Goal: Obtain resource: Download file/media

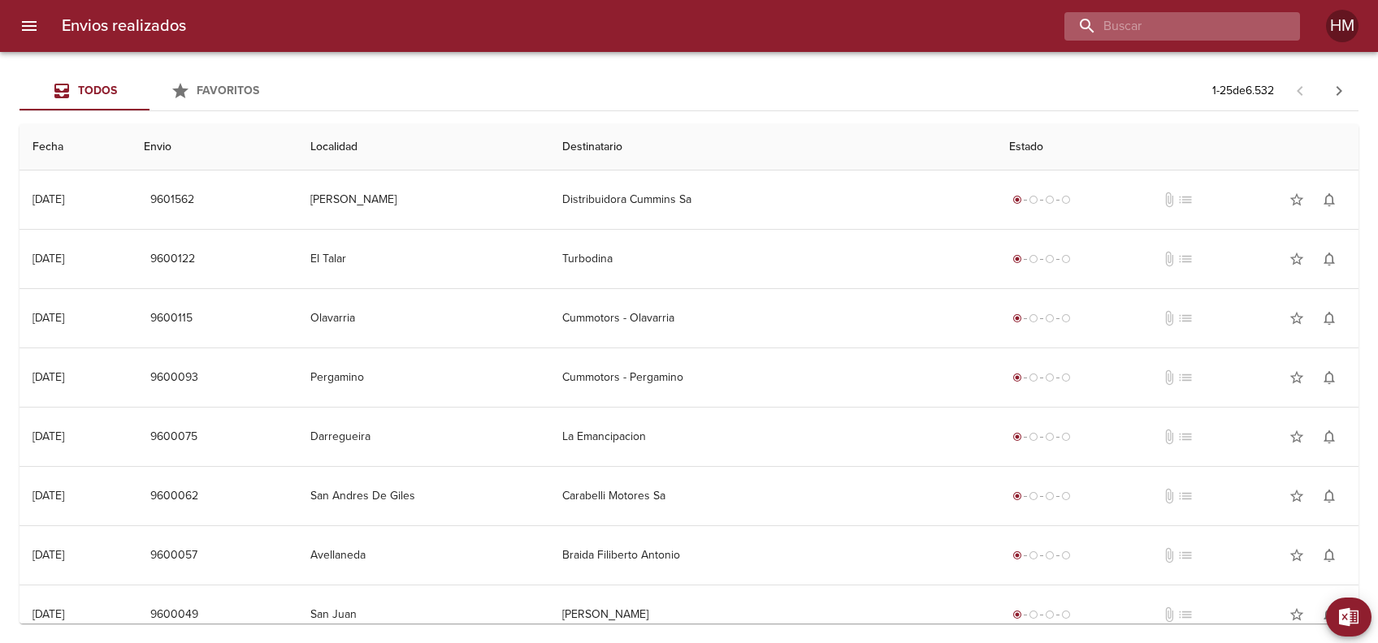
click at [1218, 32] on input "buscar" at bounding box center [1168, 26] width 208 height 28
type input "m"
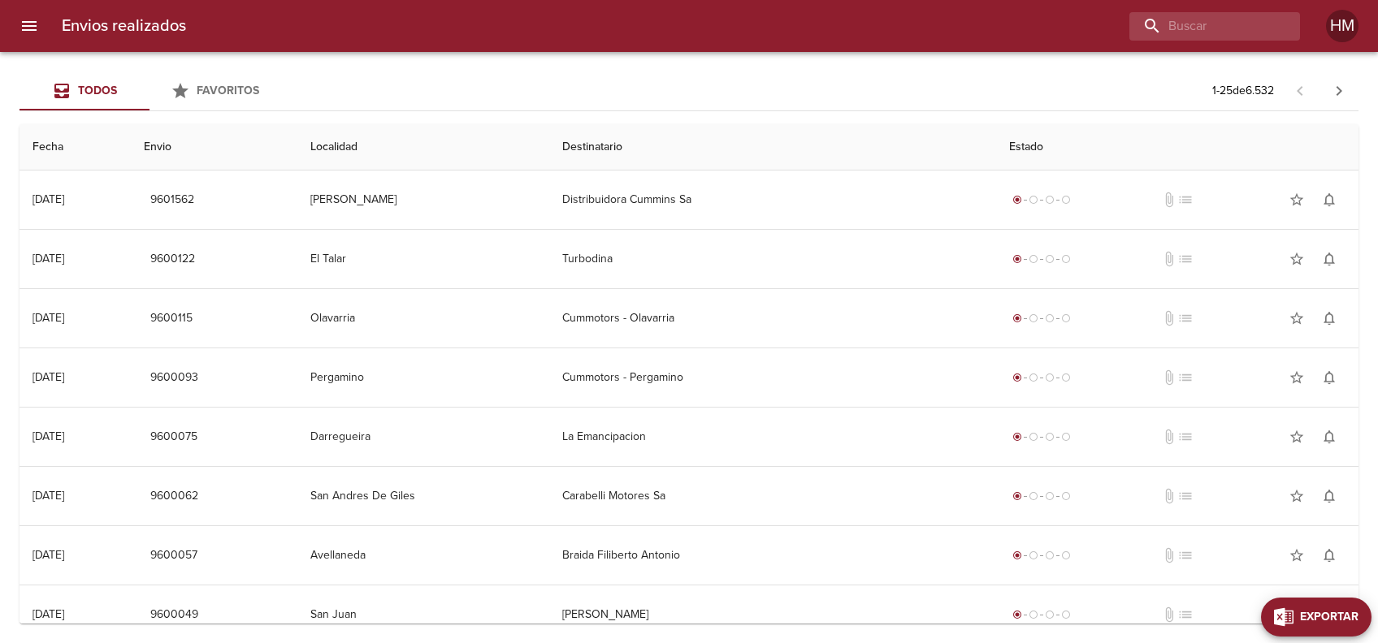
click at [1340, 609] on span "Exportar" at bounding box center [1329, 618] width 58 height 20
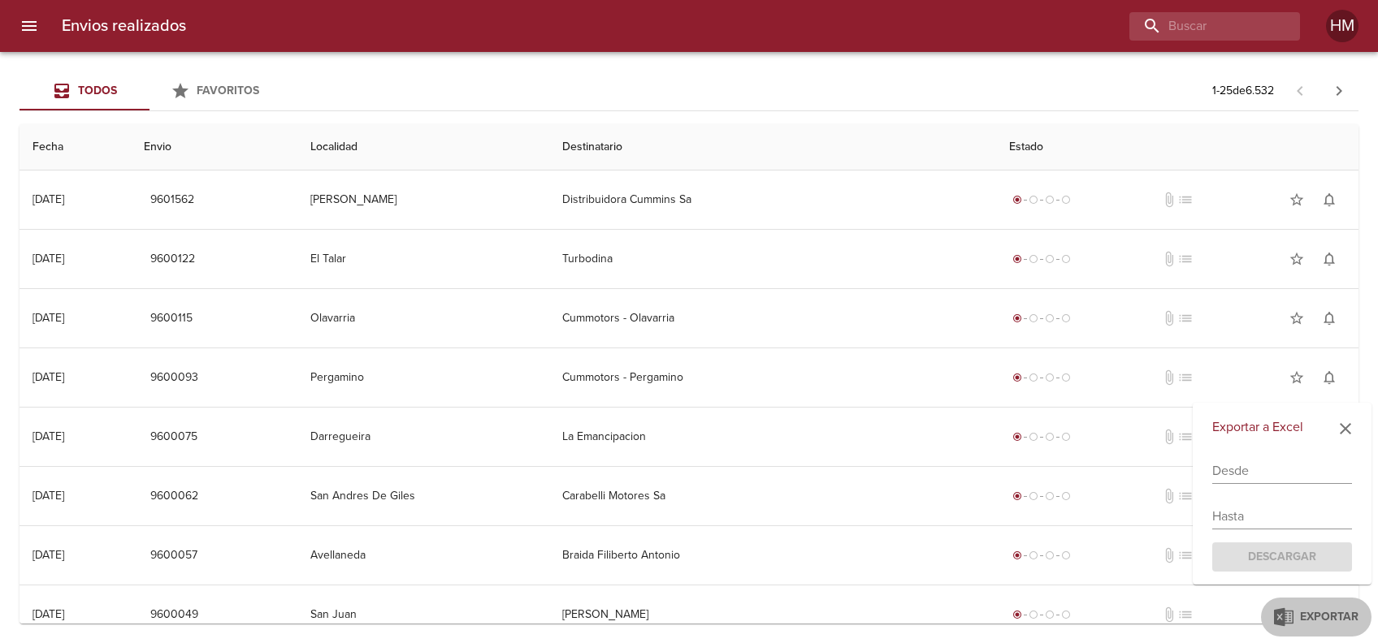
click at [1239, 487] on div "Exportar a Excel Desde Hasta Descargar" at bounding box center [1282, 494] width 179 height 183
click at [1236, 477] on input "text" at bounding box center [1282, 471] width 140 height 26
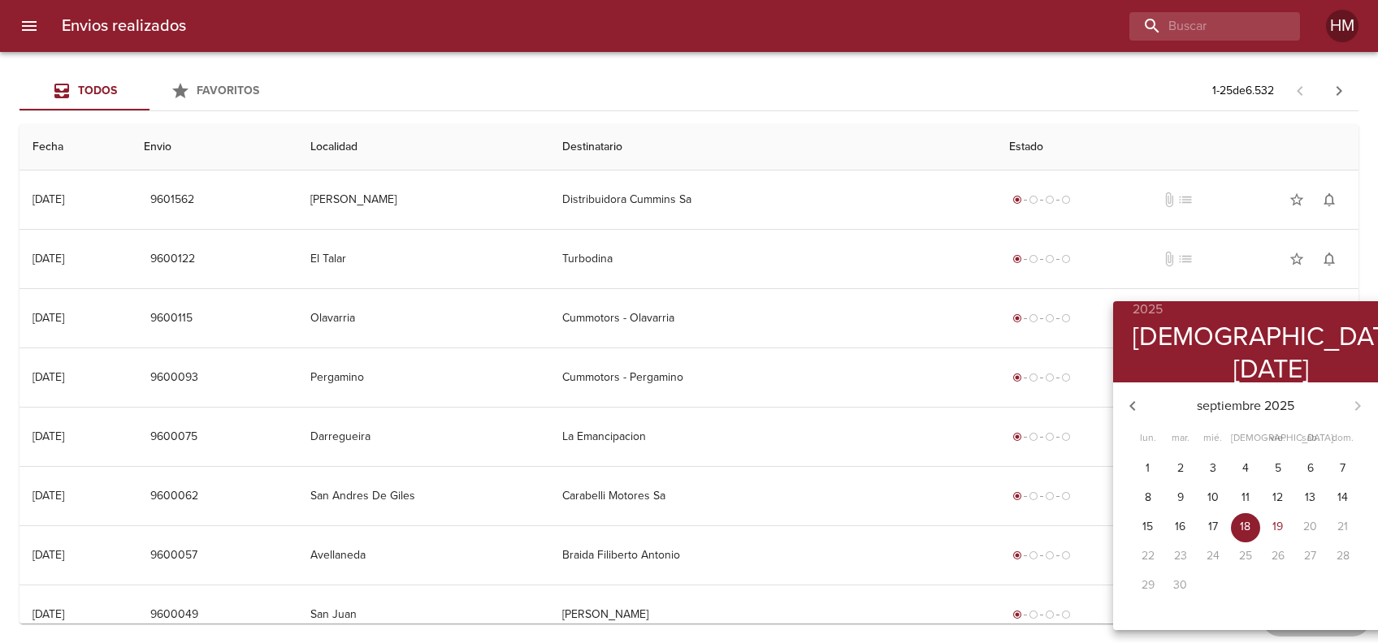
click at [1129, 407] on icon "button" at bounding box center [1132, 405] width 19 height 19
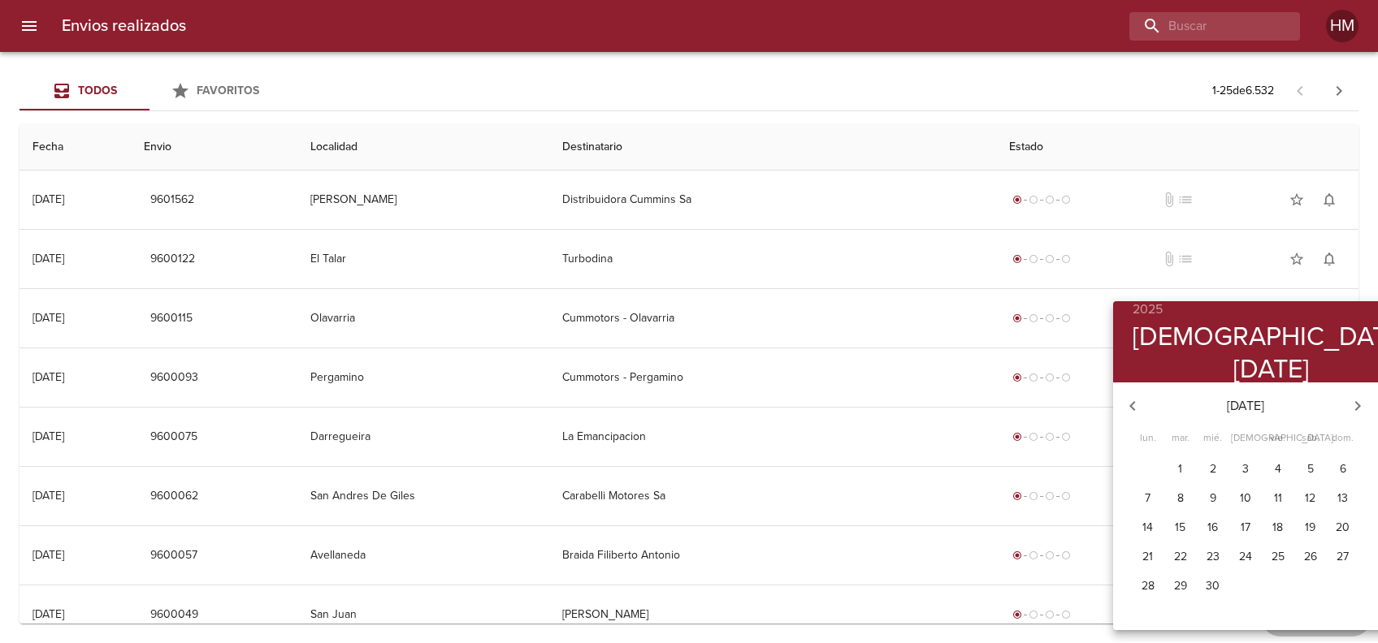
click at [1129, 407] on icon "button" at bounding box center [1132, 405] width 19 height 19
click at [1348, 411] on icon "button" at bounding box center [1357, 405] width 19 height 19
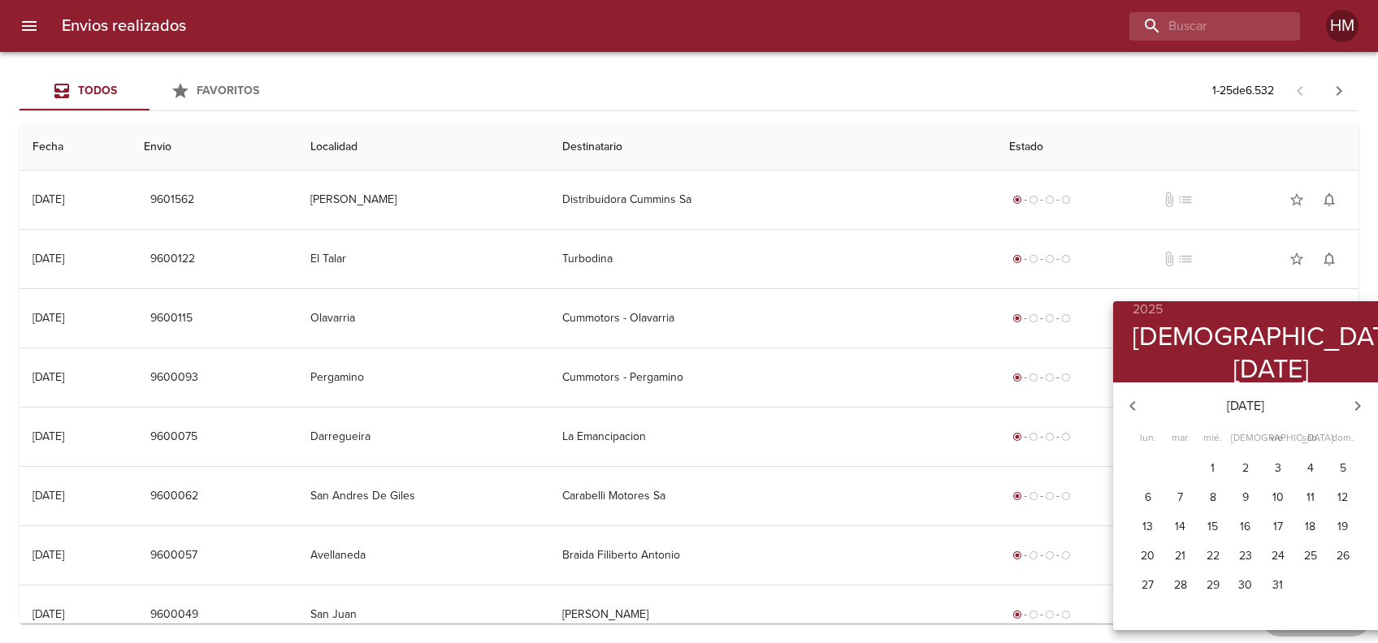
click at [1211, 470] on span "1" at bounding box center [1212, 469] width 29 height 16
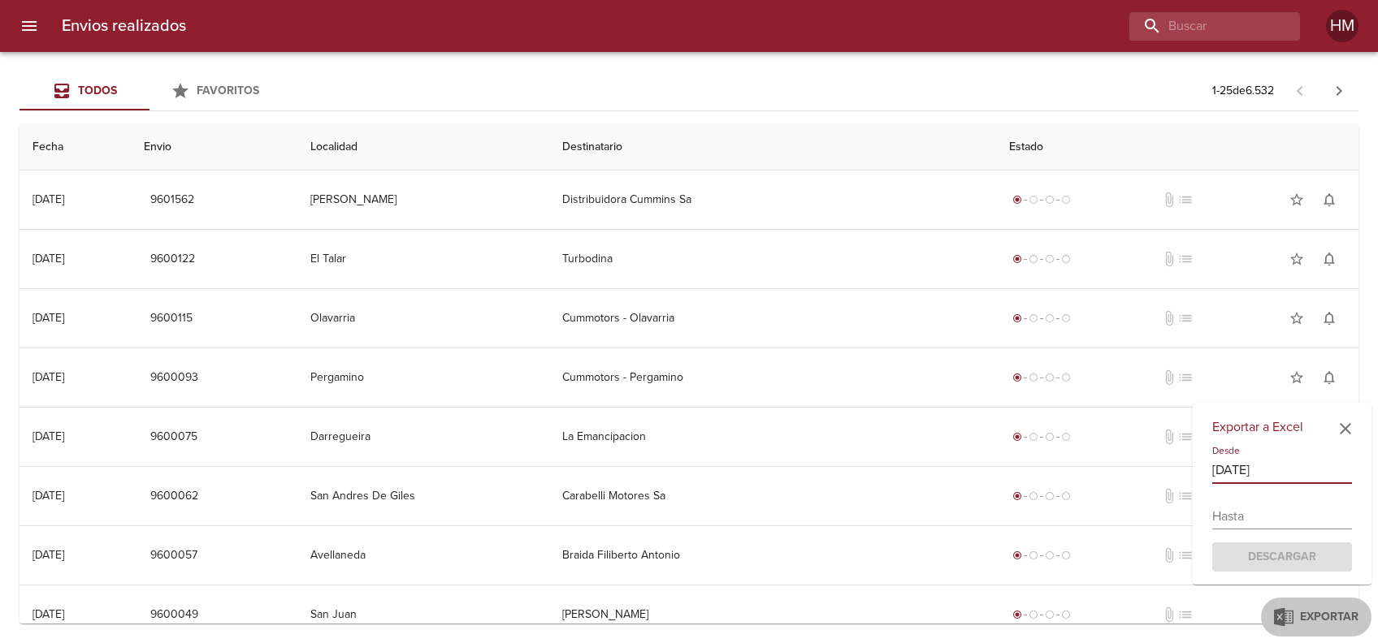
click at [1282, 506] on input "text" at bounding box center [1282, 517] width 140 height 26
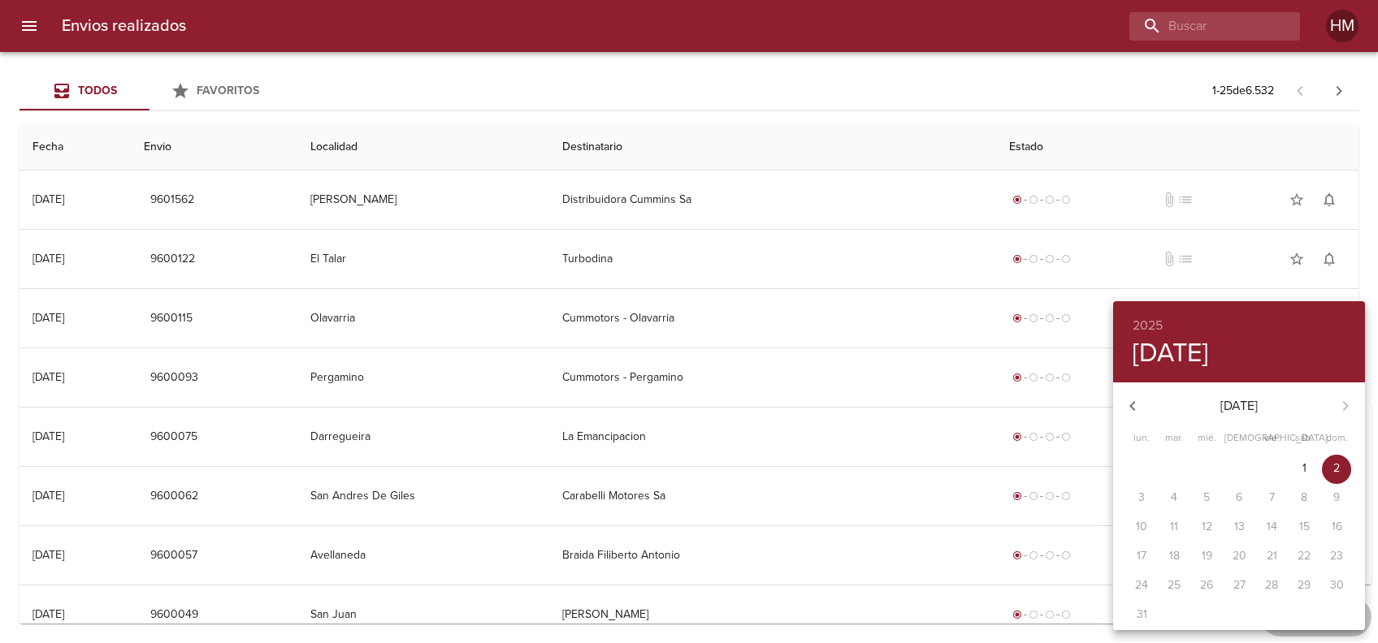
click at [1343, 409] on div "[DATE]" at bounding box center [1239, 406] width 252 height 39
click at [1131, 407] on icon "button" at bounding box center [1132, 406] width 6 height 10
click at [1333, 410] on button "button" at bounding box center [1345, 406] width 39 height 39
click at [1344, 409] on div "[DATE] [DATE]" at bounding box center [1239, 406] width 252 height 39
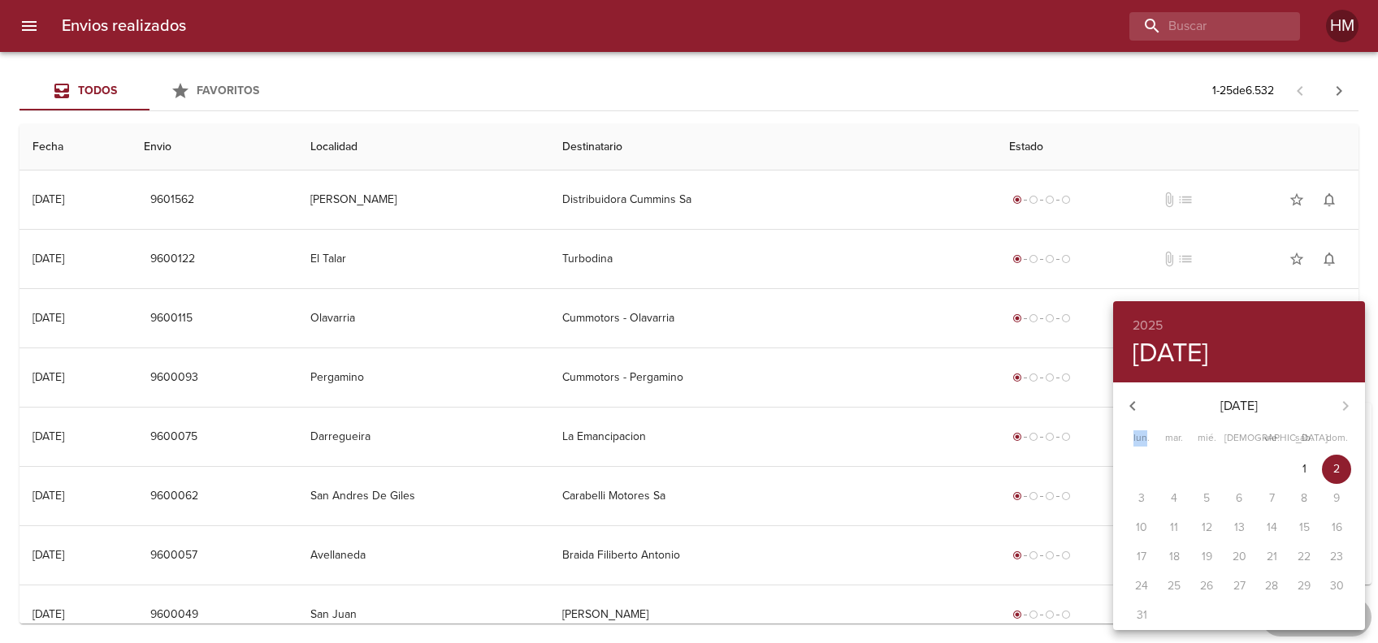
click at [1345, 409] on div "[DATE] [DATE]" at bounding box center [1239, 406] width 252 height 39
drag, startPoint x: 1345, startPoint y: 409, endPoint x: 1225, endPoint y: 232, distance: 214.3
click at [1225, 232] on div at bounding box center [689, 321] width 1378 height 643
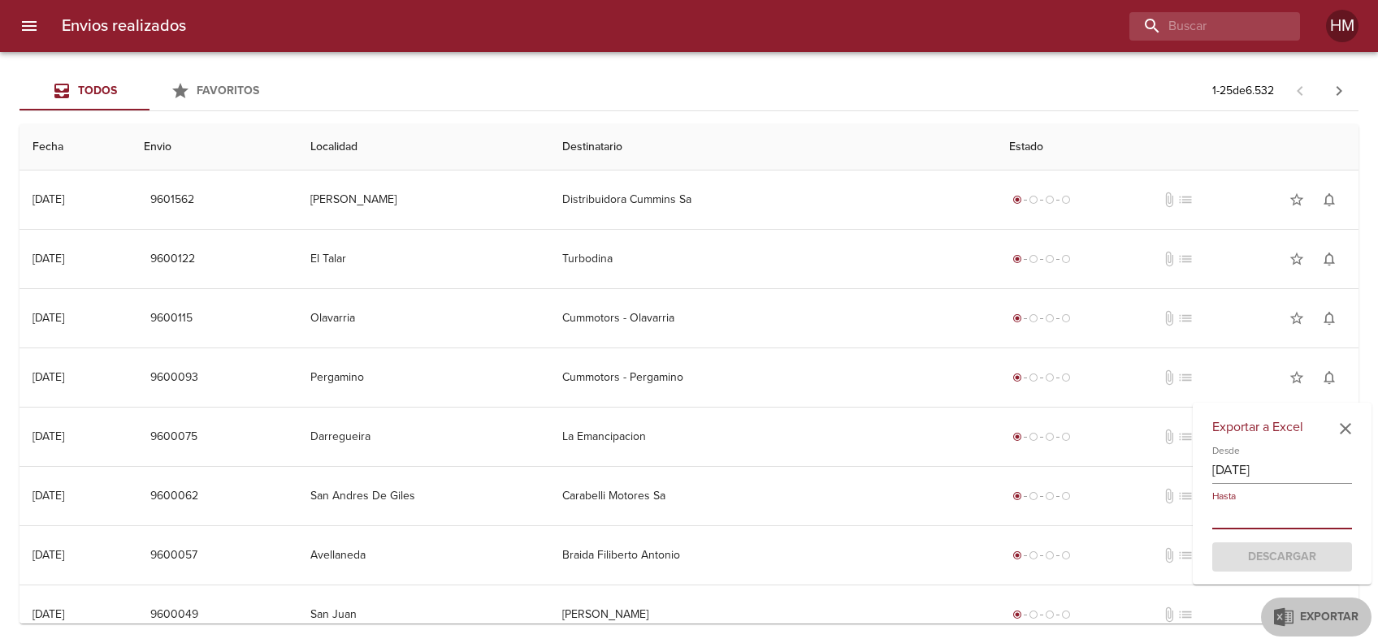
click at [1263, 465] on input "[DATE]" at bounding box center [1282, 471] width 140 height 26
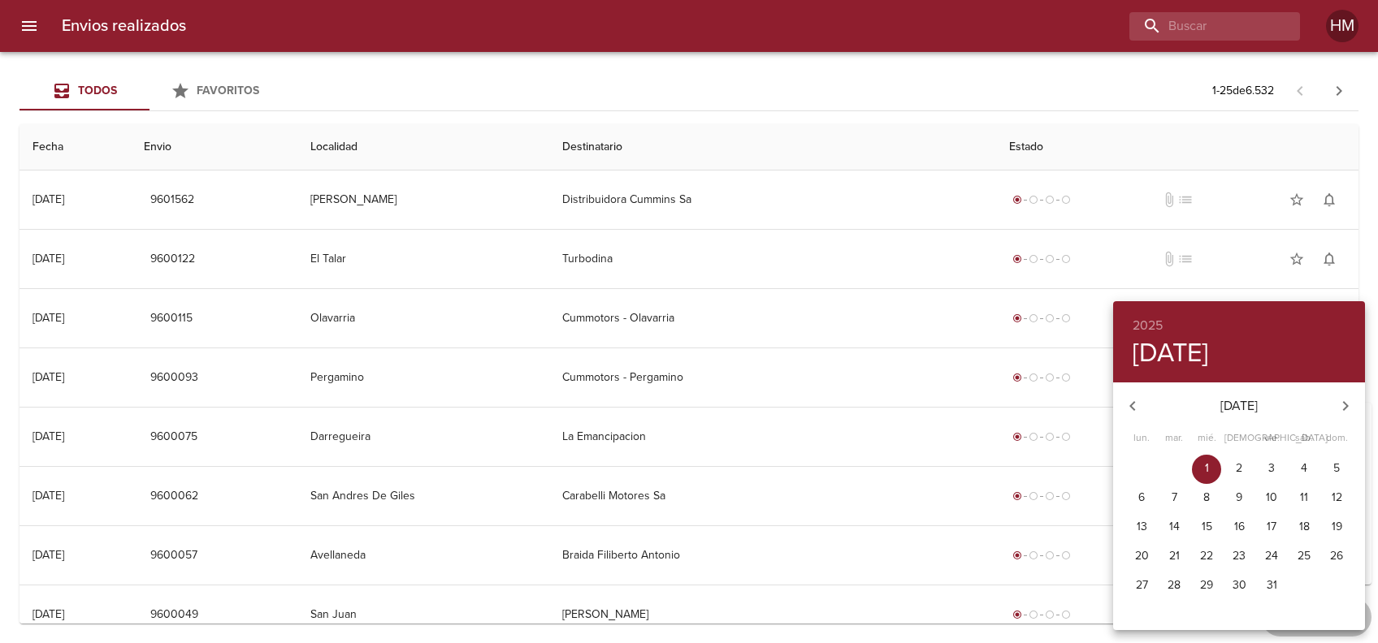
click at [1349, 405] on icon "button" at bounding box center [1345, 405] width 19 height 19
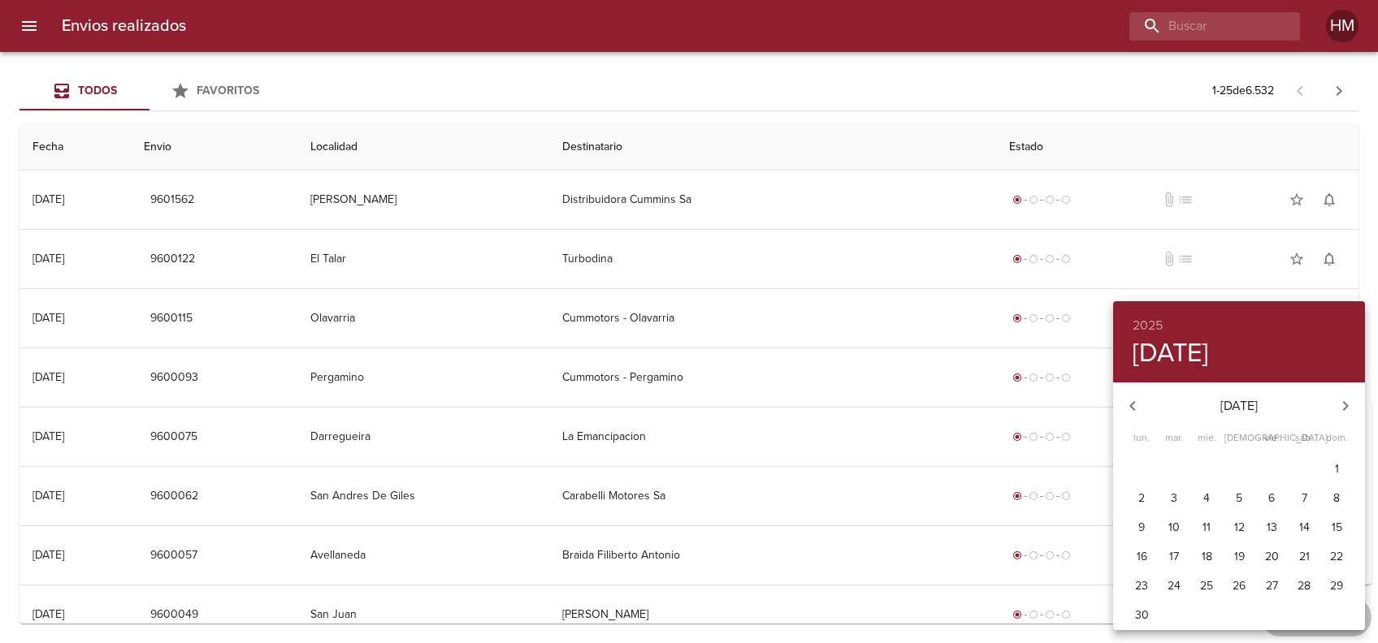
click at [1349, 405] on icon "button" at bounding box center [1345, 405] width 19 height 19
click at [1123, 400] on icon "button" at bounding box center [1132, 405] width 19 height 19
click at [1181, 464] on span "1" at bounding box center [1173, 469] width 29 height 16
type input "[DATE]"
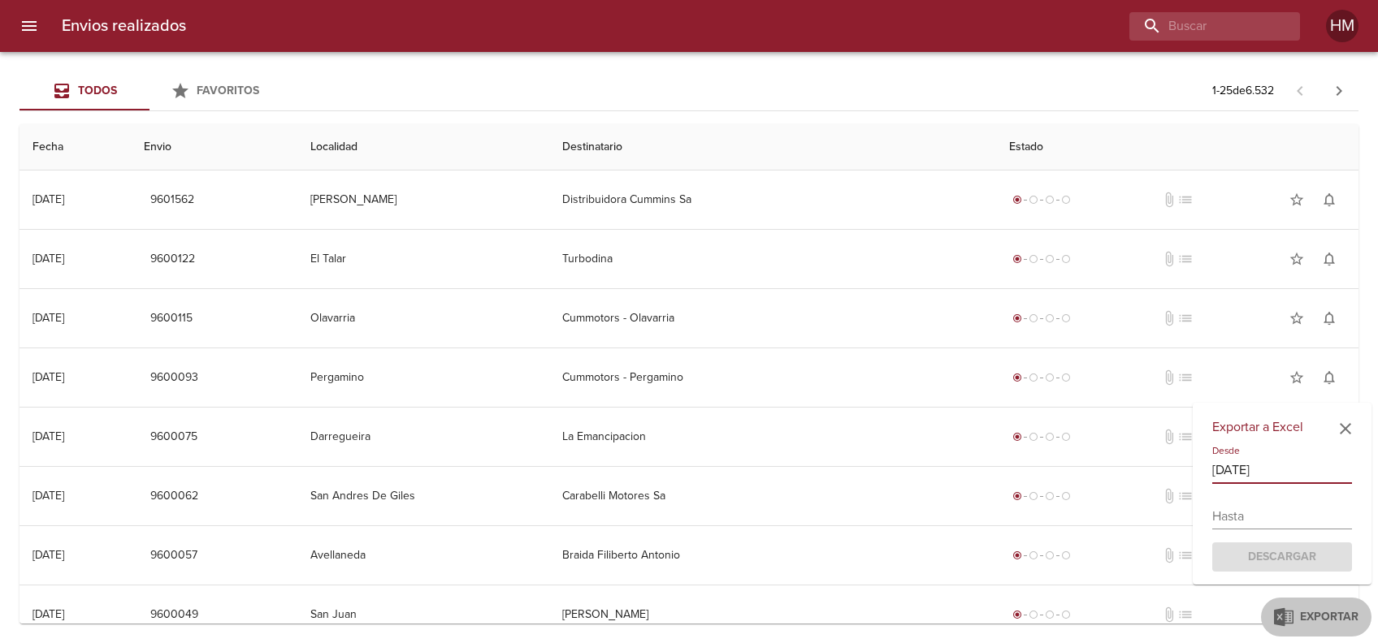
click at [1284, 520] on input "text" at bounding box center [1282, 517] width 140 height 26
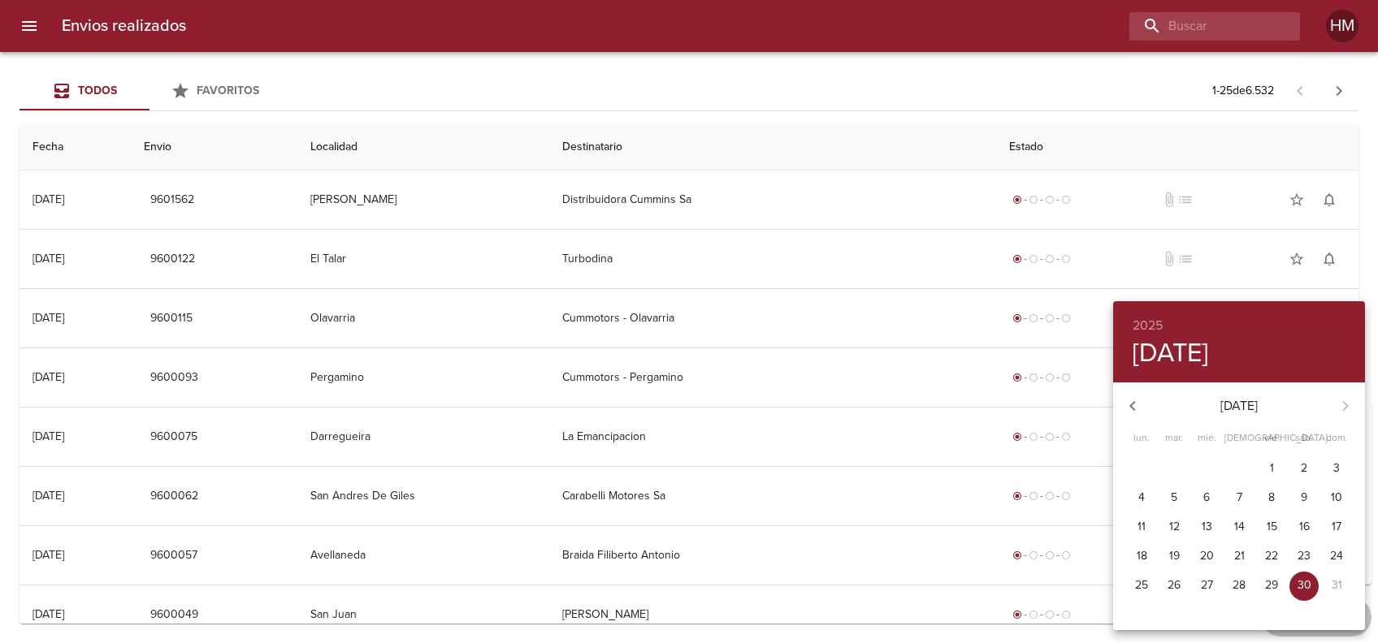
click at [1306, 583] on p "30" at bounding box center [1305, 586] width 14 height 16
type input "[DATE]"
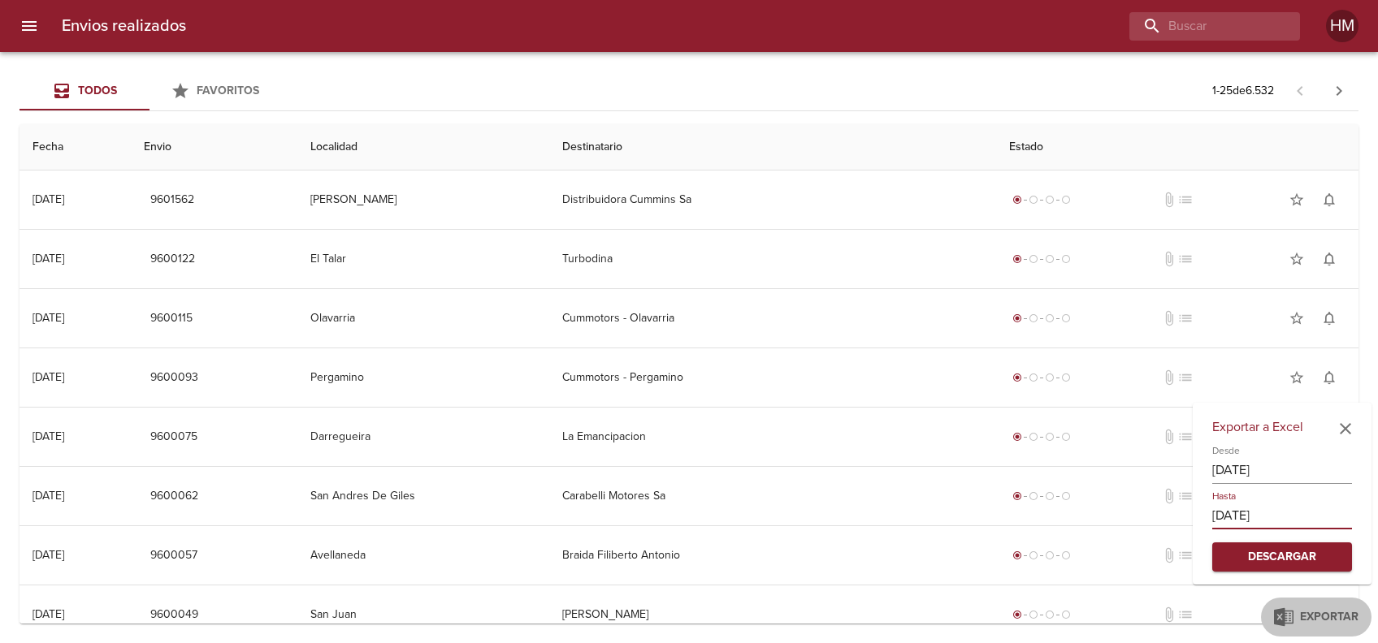
click at [1285, 520] on input "[DATE]" at bounding box center [1282, 517] width 140 height 26
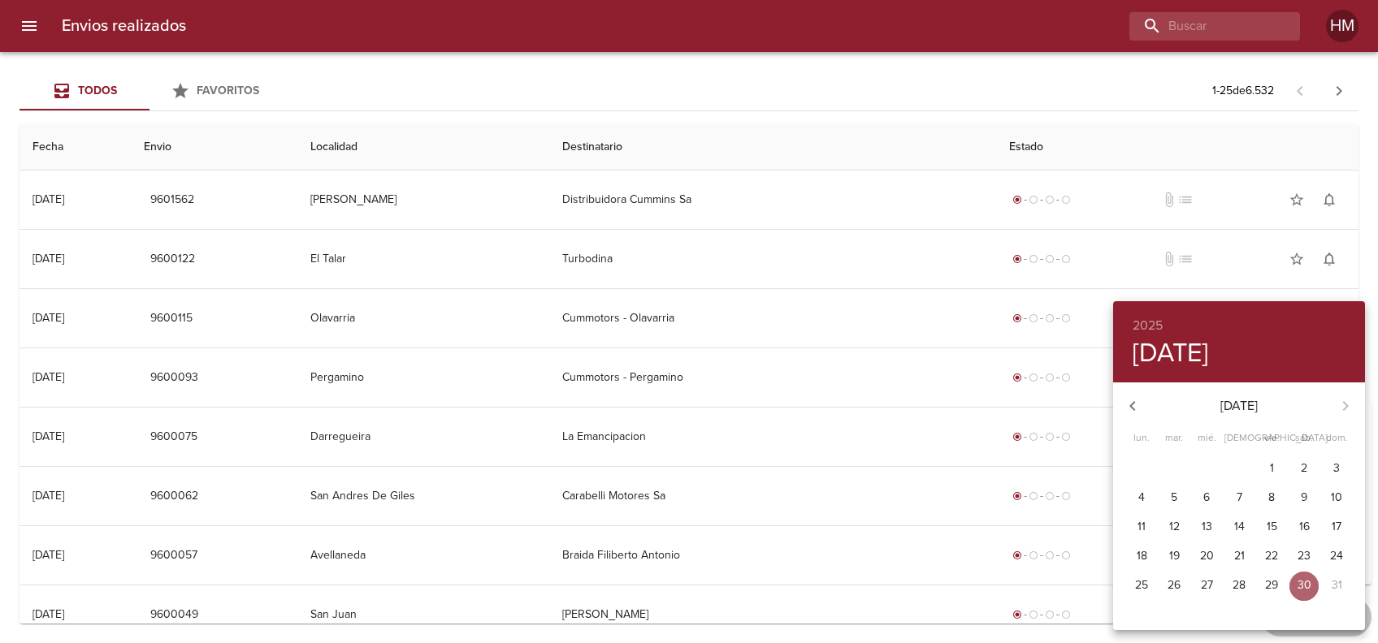
click at [1301, 581] on p "30" at bounding box center [1305, 586] width 14 height 16
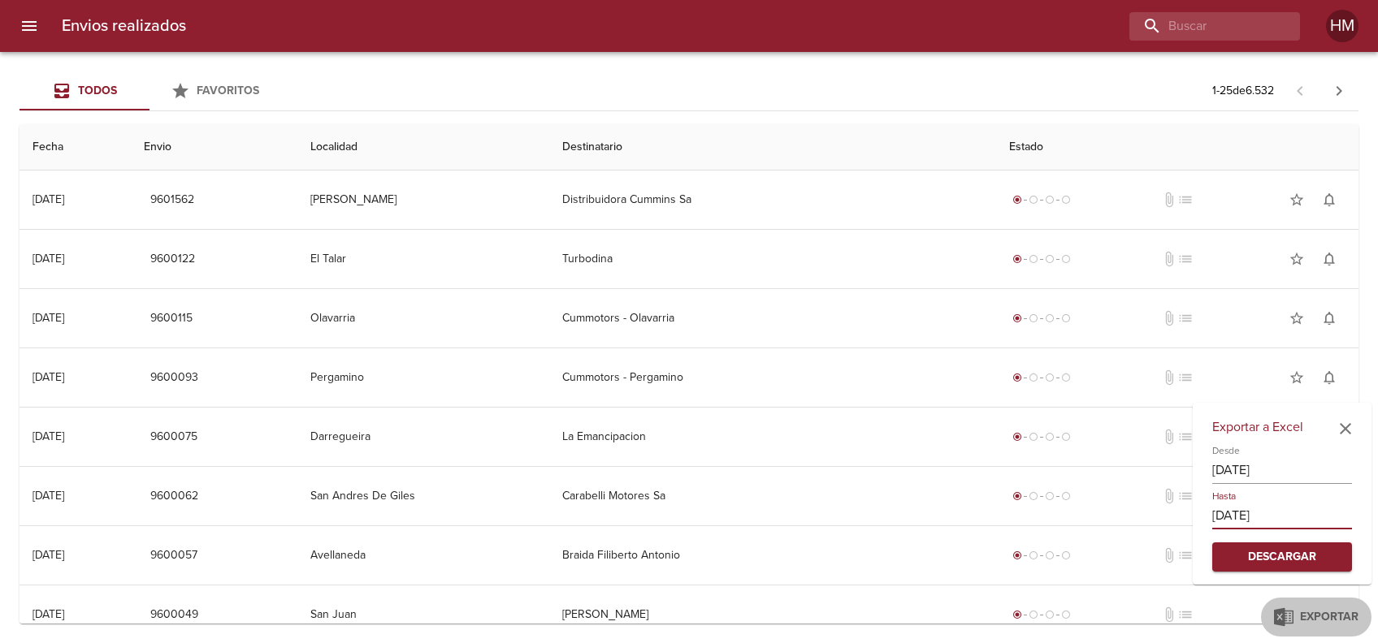
click at [1300, 556] on span "Descargar" at bounding box center [1282, 558] width 114 height 20
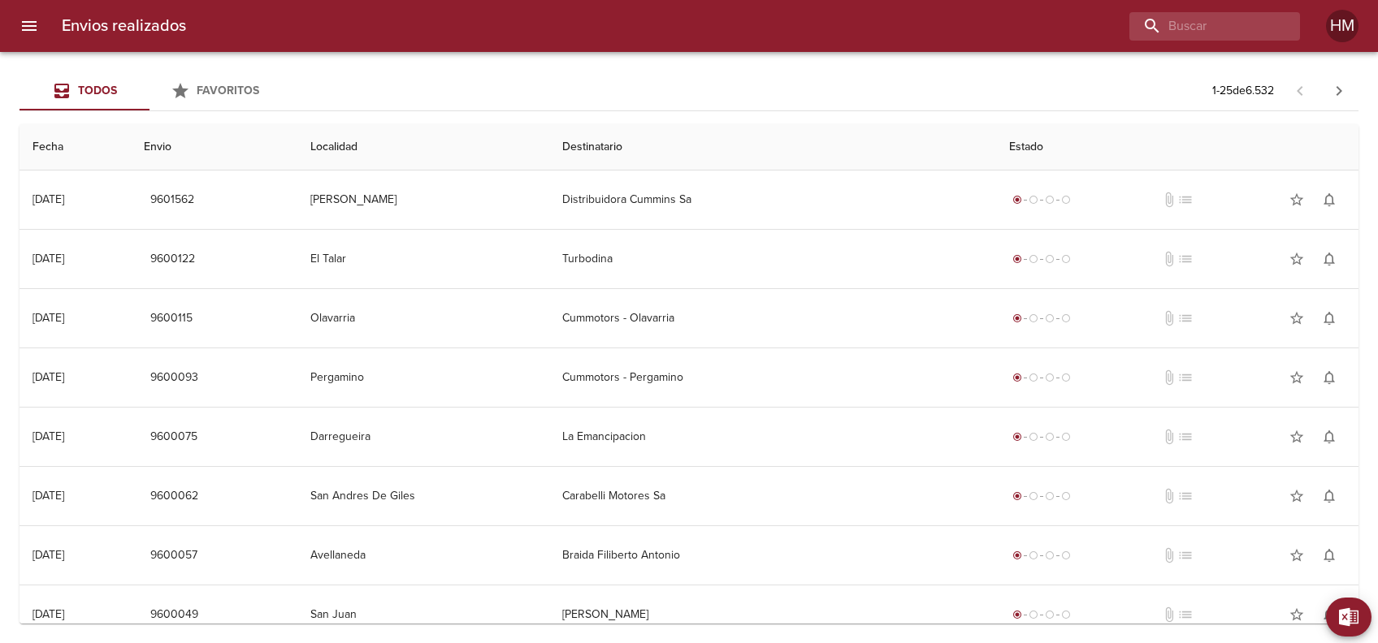
drag, startPoint x: 761, startPoint y: 93, endPoint x: 862, endPoint y: 84, distance: 101.1
click at [761, 93] on div "Todos Favoritos 1 - 25 de 6.532" at bounding box center [688, 90] width 1339 height 39
click at [1203, 13] on input "buscar" at bounding box center [1168, 26] width 208 height 28
paste input "9538573"
type input "9538573"
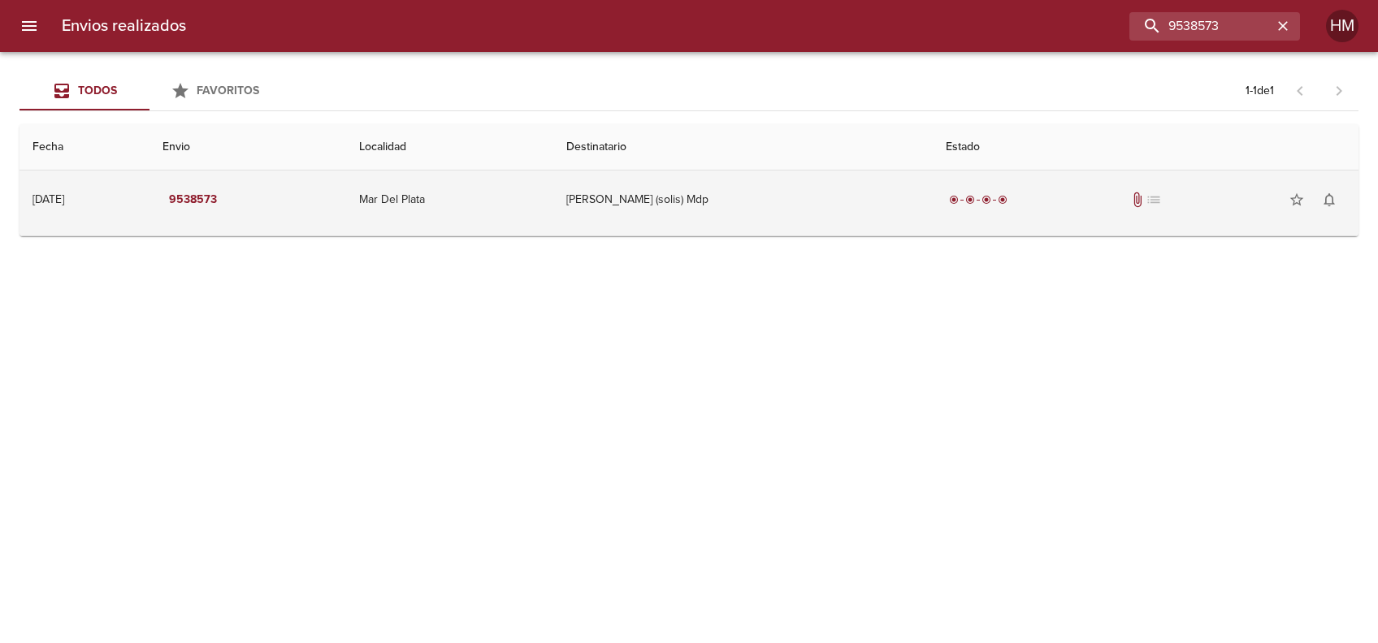
click at [659, 186] on td "[PERSON_NAME] (solis) Mdp" at bounding box center [742, 200] width 379 height 58
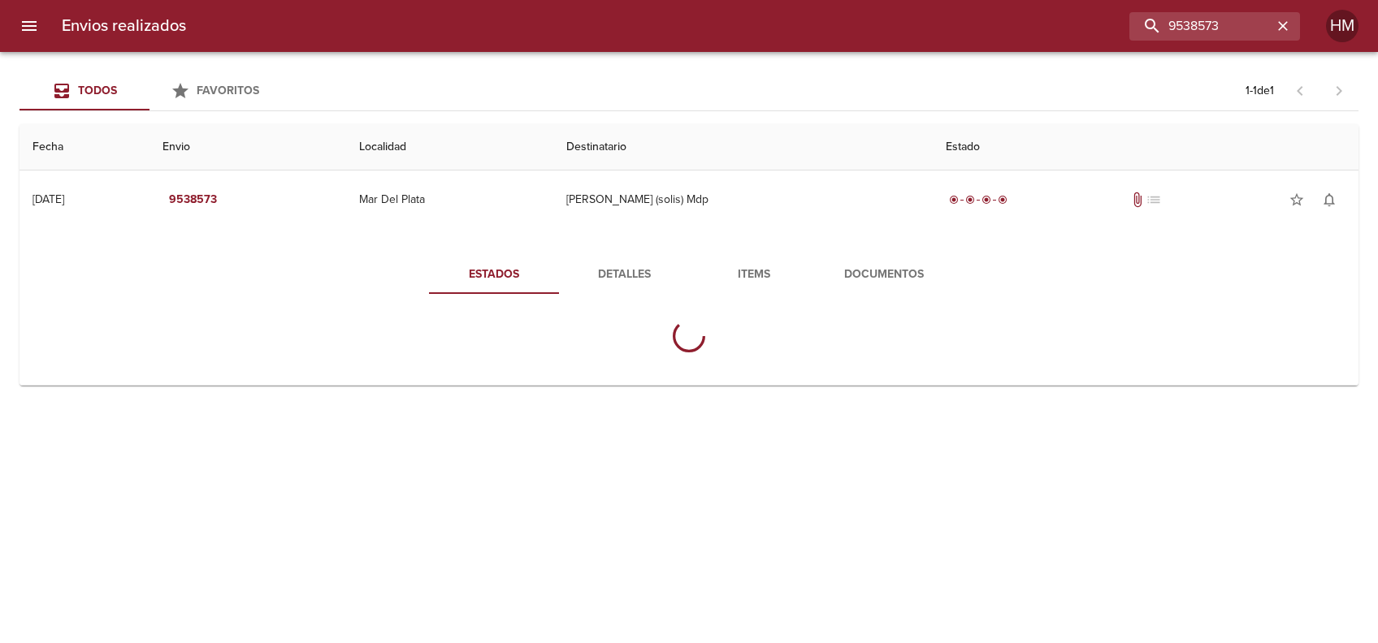
click at [624, 266] on span "Detalles" at bounding box center [624, 275] width 110 height 20
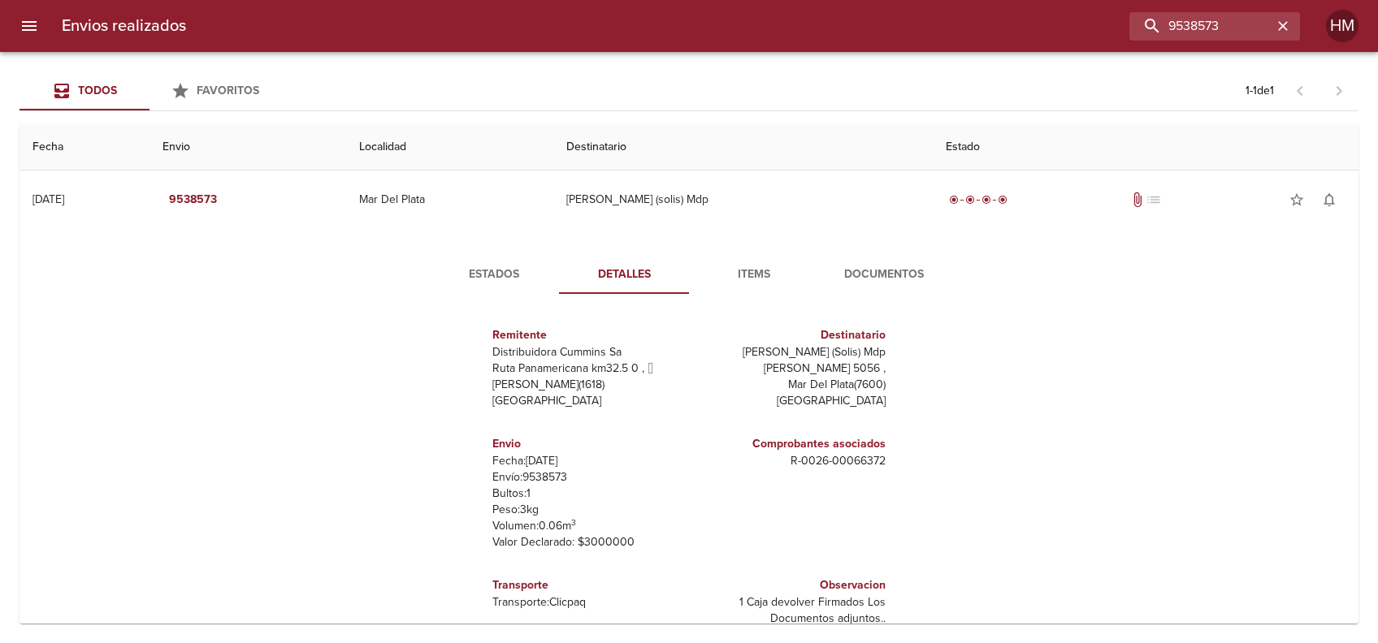
click at [487, 272] on span "Estados" at bounding box center [494, 275] width 110 height 20
